Goal: Transaction & Acquisition: Purchase product/service

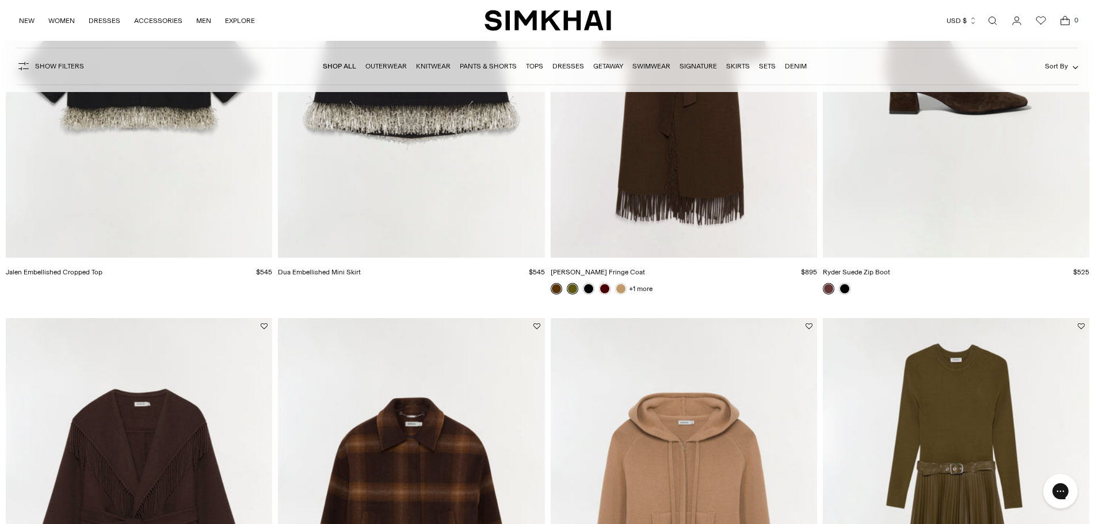
scroll to position [9840, 0]
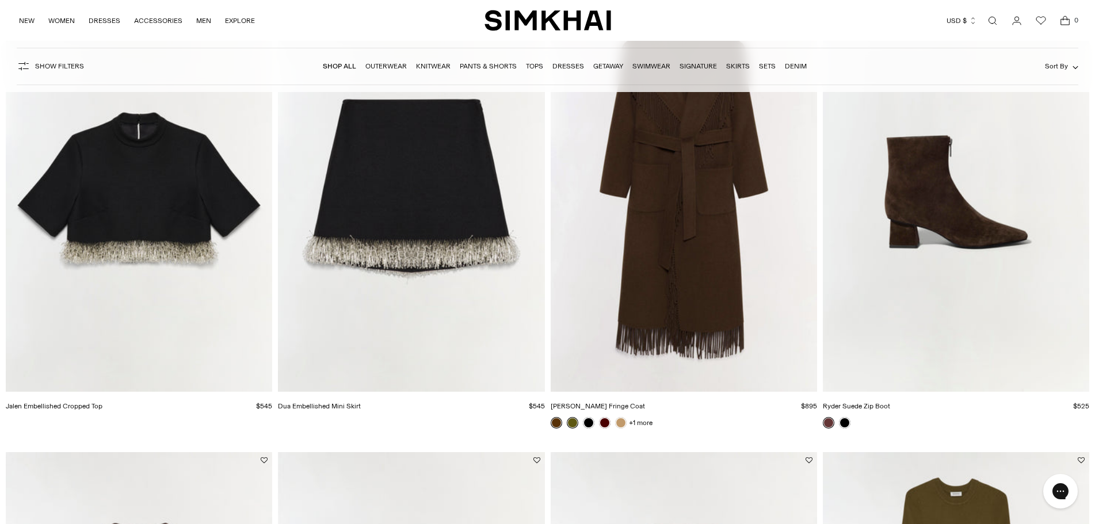
click at [0, 0] on img "Jalen Embellished Cropped Top" at bounding box center [0, 0] width 0 height 0
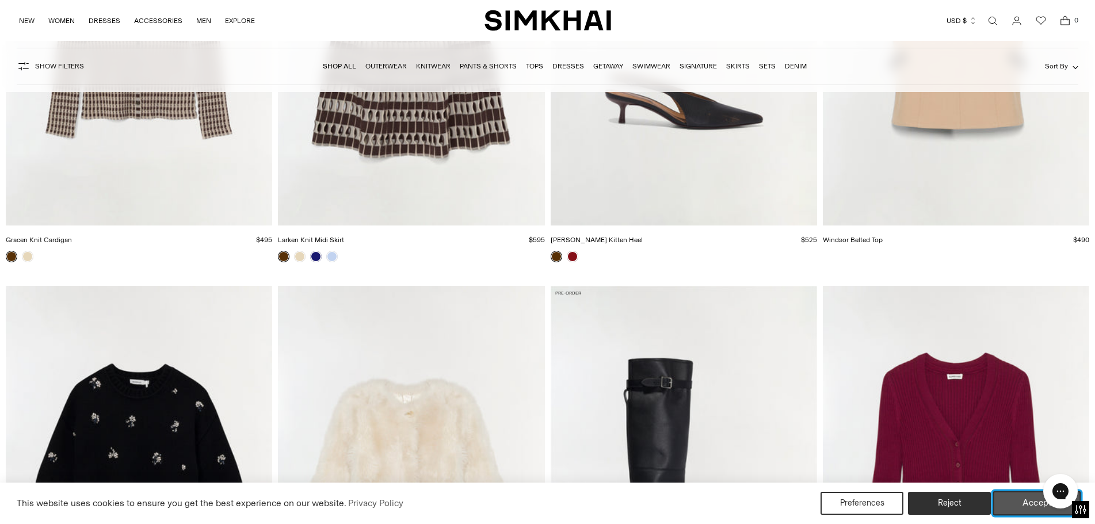
click at [1027, 500] on button "Accept" at bounding box center [1037, 503] width 88 height 24
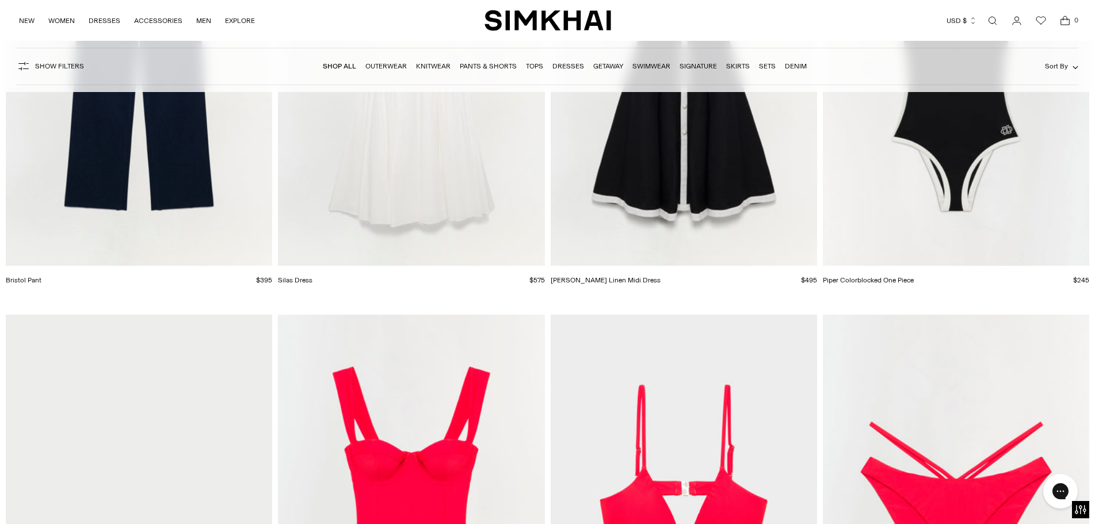
scroll to position [39583, 0]
